Goal: Check status: Check status

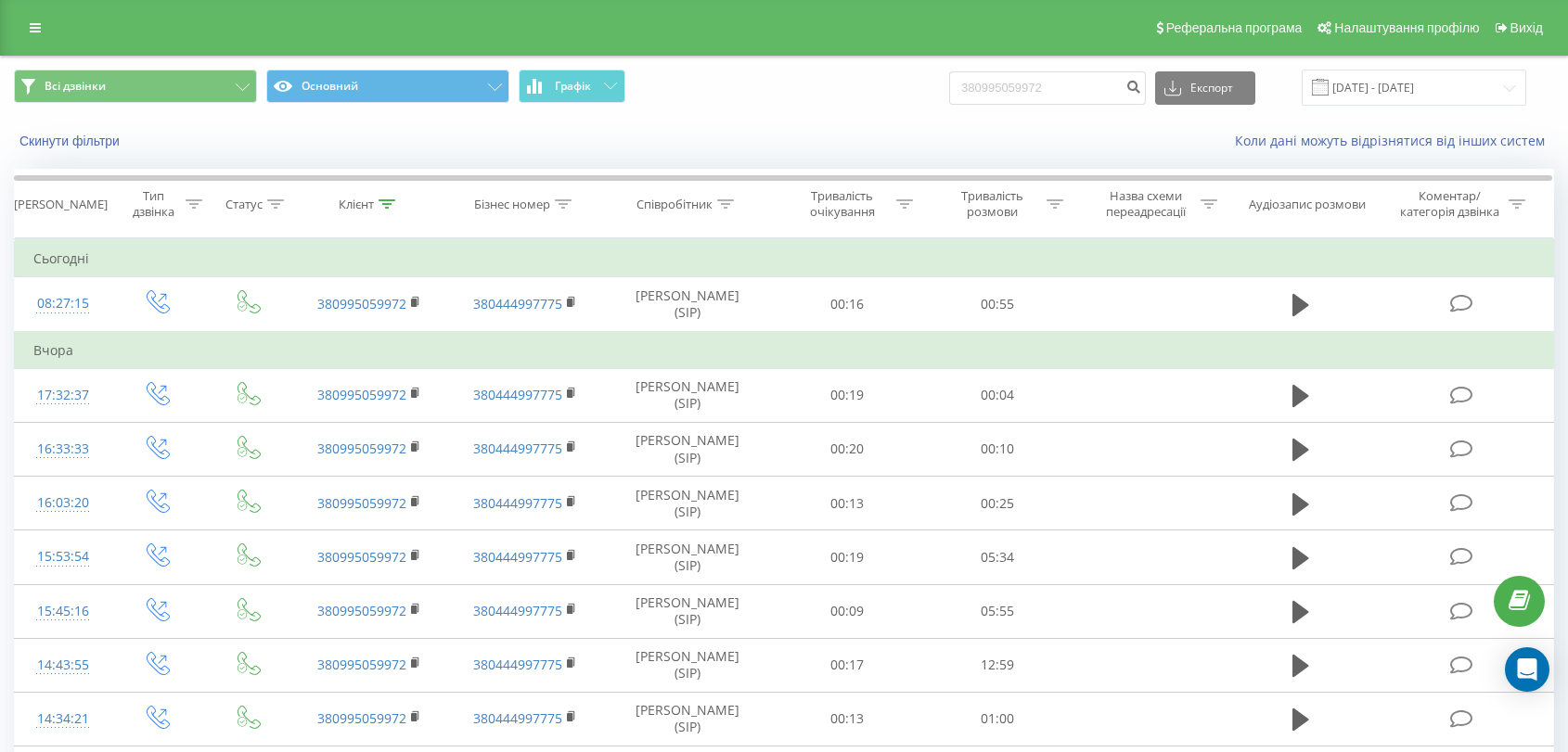
click at [1045, 77] on input "380995059972" at bounding box center [1047, 88] width 197 height 33
type input "380968555400"
